Goal: Find specific fact: Find specific fact

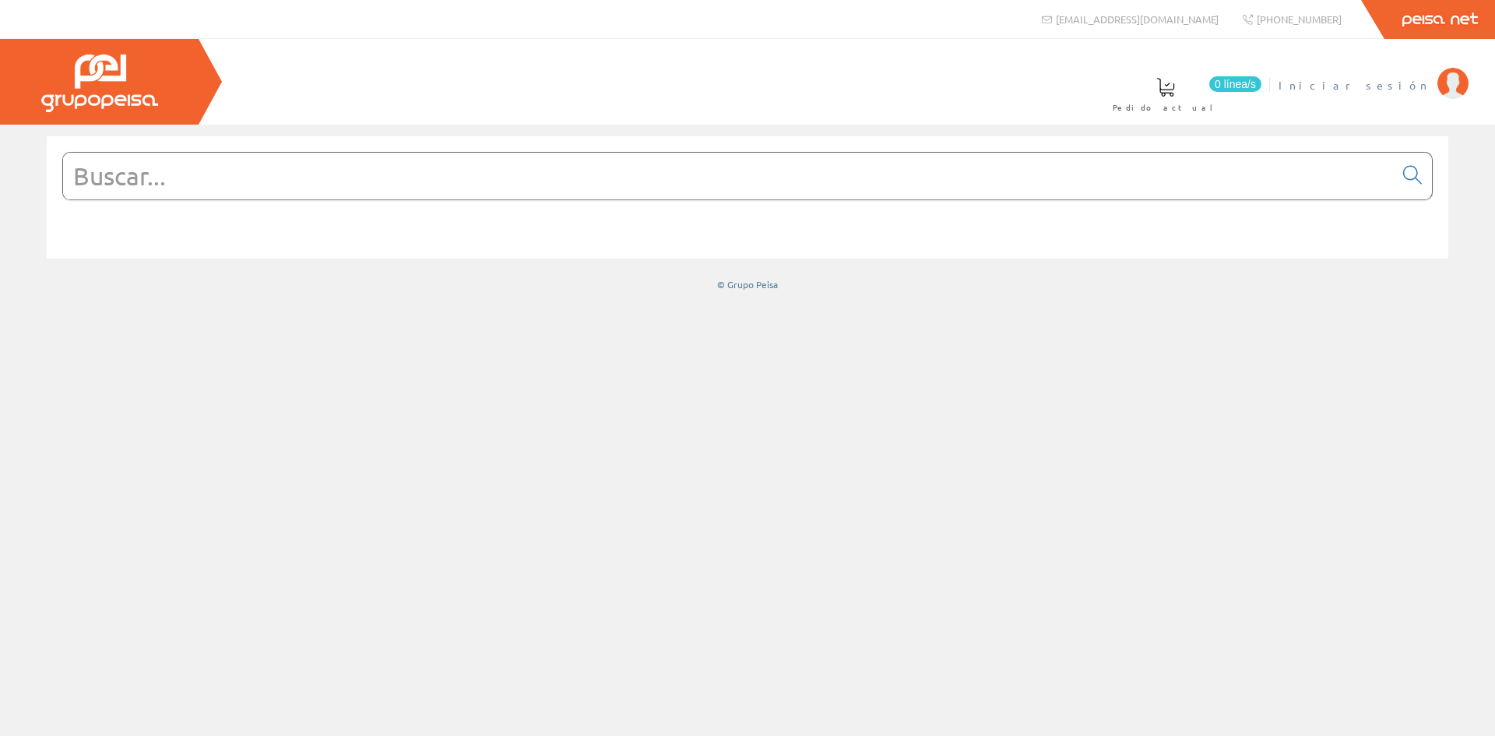
click at [1444, 81] on img at bounding box center [1453, 83] width 31 height 31
click at [85, 174] on input "text" at bounding box center [728, 176] width 1331 height 47
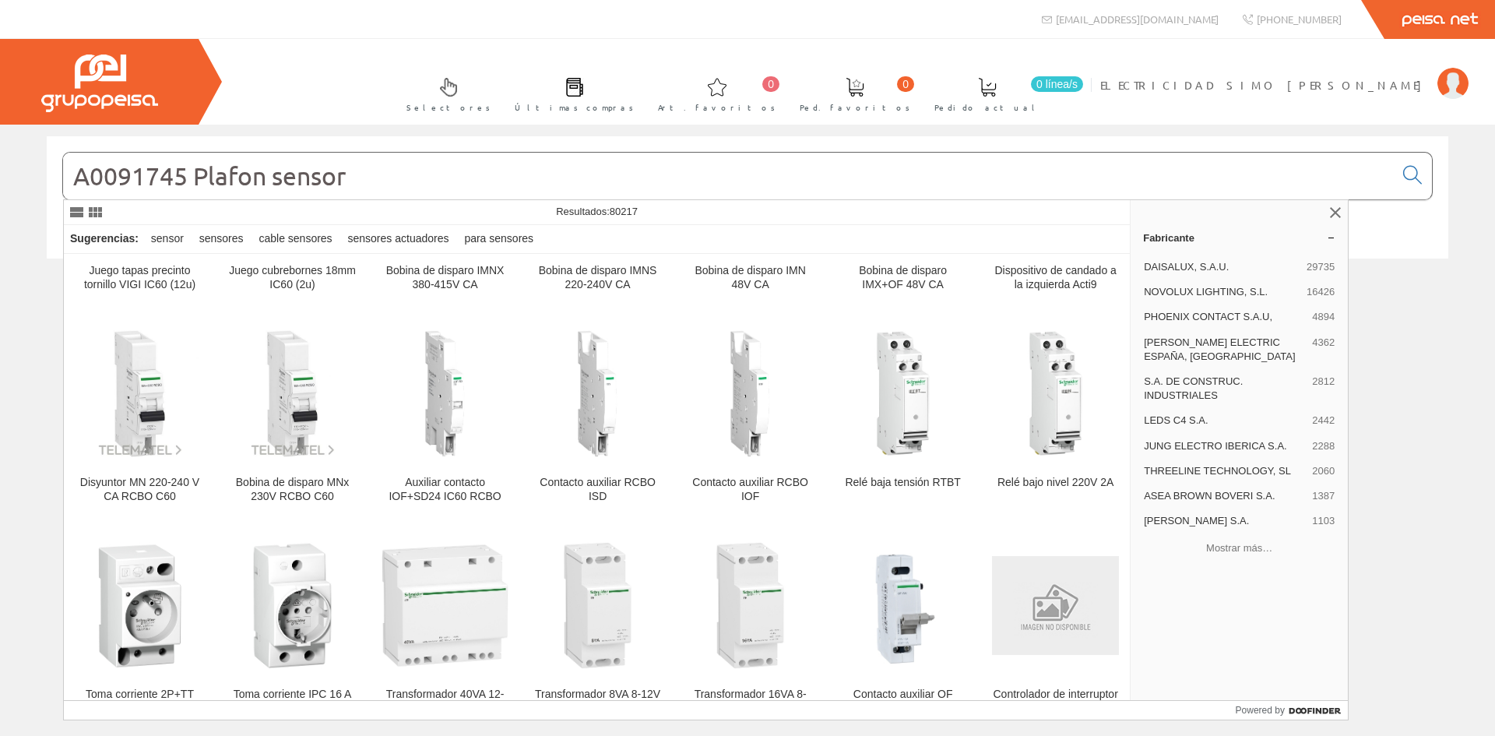
scroll to position [2023, 0]
type input "A0091745 Plafon sensor"
click at [1462, 91] on img at bounding box center [1453, 83] width 31 height 31
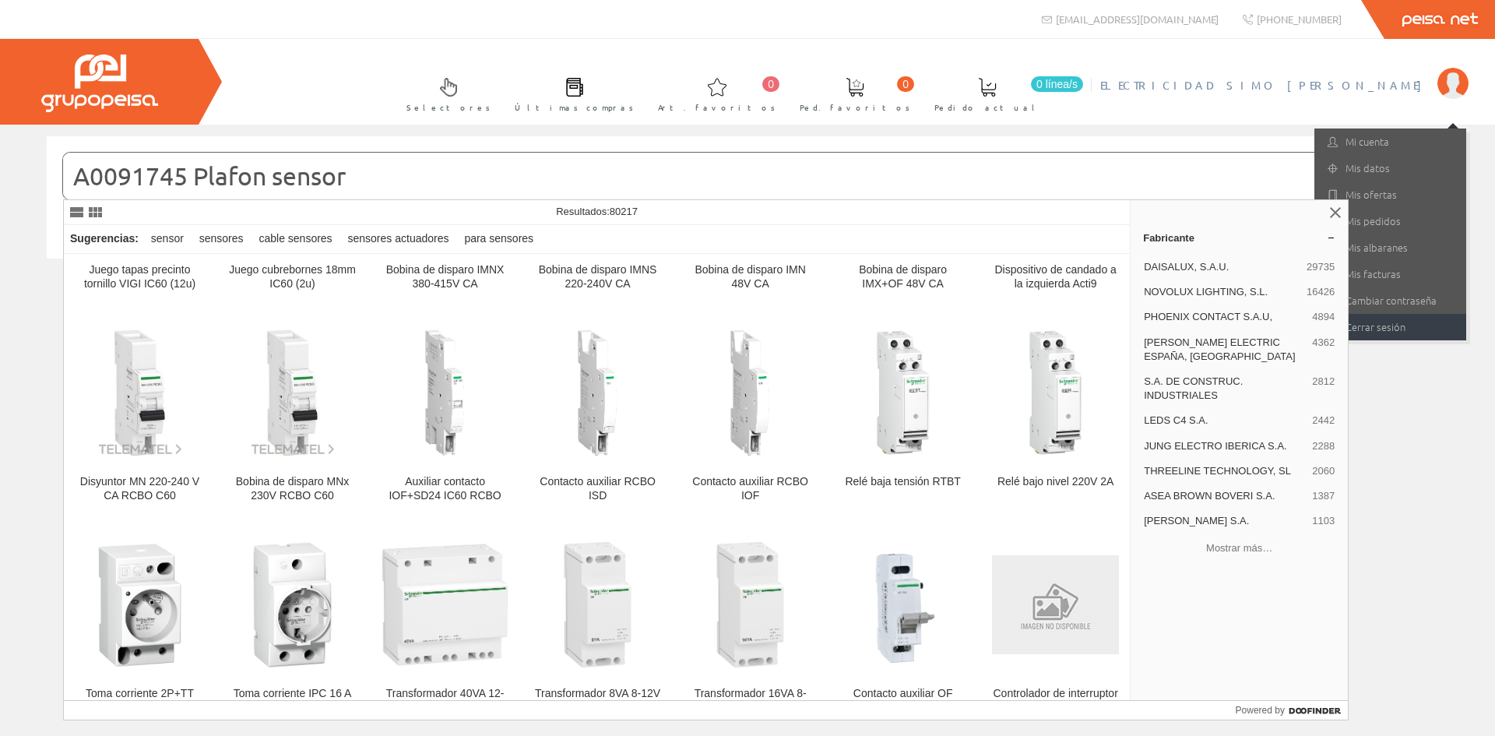
click at [1416, 326] on link "Cerrar sesión" at bounding box center [1391, 327] width 152 height 26
